Goal: Use online tool/utility

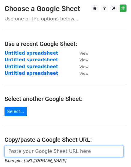
click at [36, 150] on input "url" at bounding box center [63, 150] width 119 height 11
paste input "https://docs.google.com/spreadsheets/d/1k_np0Z6ZMVgWPn6YBEC7SvW-DzG9b3UPyFgZYZl…"
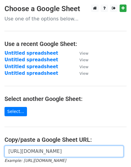
scroll to position [0, 136]
type input "https://docs.google.com/spreadsheets/d/1k_np0Z6ZMVgWPn6YBEC7SvW-DzG9b3UPyFgZYZl…"
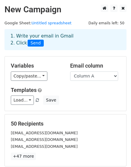
scroll to position [90, 0]
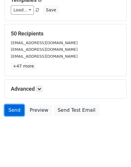
click at [15, 108] on link "Send" at bounding box center [14, 109] width 20 height 11
